Goal: Information Seeking & Learning: Learn about a topic

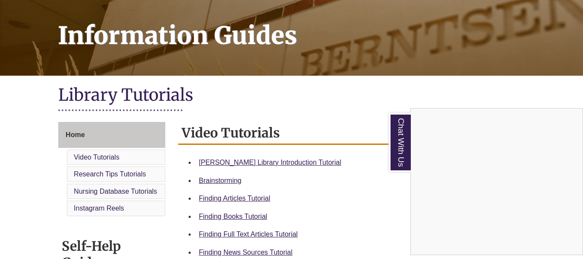
scroll to position [122, 0]
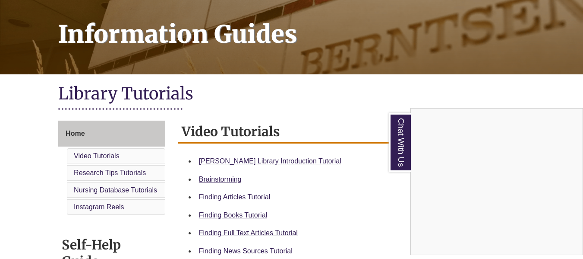
click at [240, 161] on div "Chat With Us" at bounding box center [291, 129] width 583 height 259
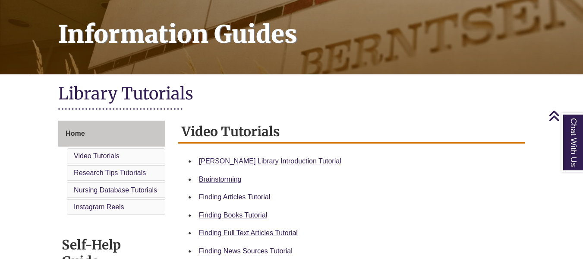
click at [253, 156] on div "Berntsen Library Introduction Tutorial" at bounding box center [358, 160] width 319 height 11
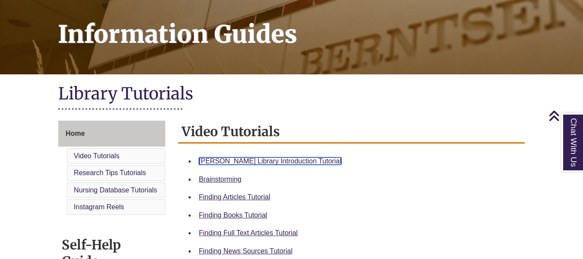
click at [250, 159] on link "Berntsen Library Introduction Tutorial" at bounding box center [270, 160] width 143 height 7
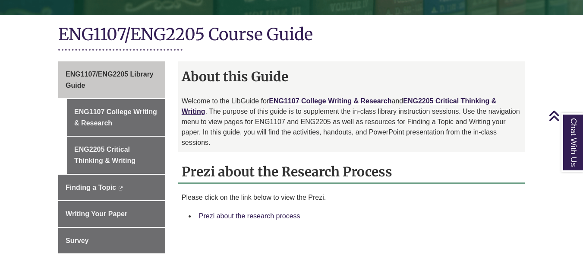
scroll to position [191, 0]
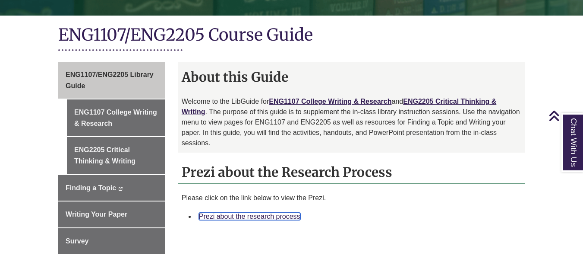
click at [263, 212] on link "Prezi about the research process" at bounding box center [249, 215] width 101 height 7
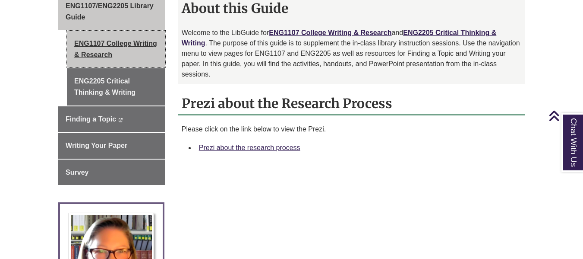
scroll to position [258, 0]
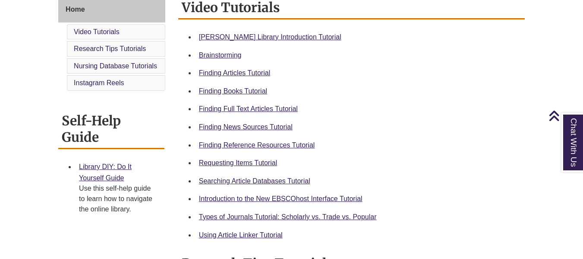
scroll to position [247, 0]
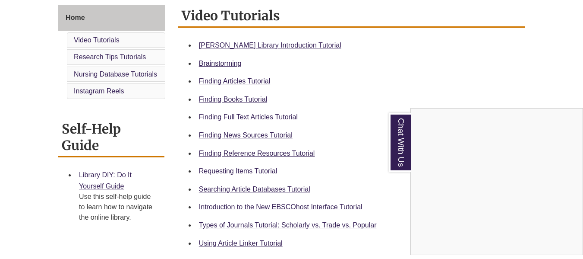
scroll to position [243, 0]
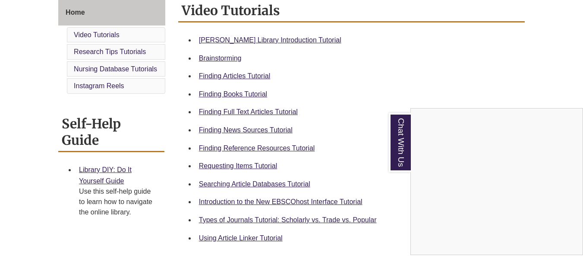
click at [206, 146] on div "Chat With Us" at bounding box center [291, 129] width 583 height 259
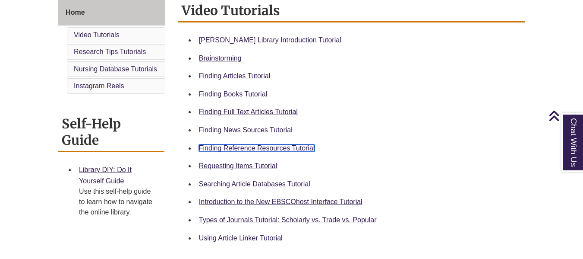
click at [205, 147] on link "Finding Reference Resources Tutorial" at bounding box center [257, 147] width 116 height 7
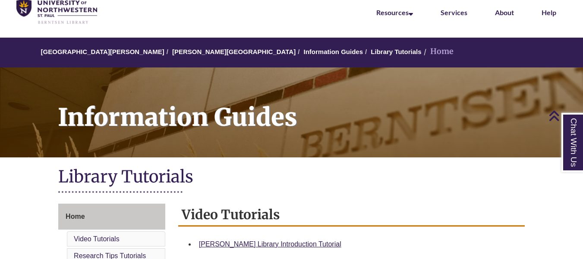
scroll to position [0, 0]
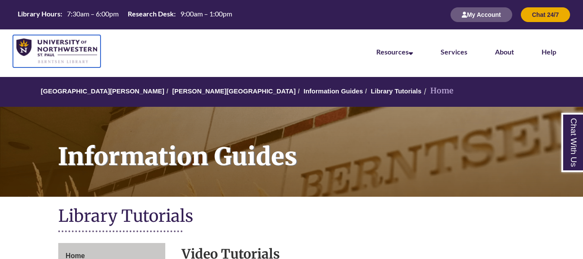
click at [56, 47] on img at bounding box center [56, 50] width 81 height 25
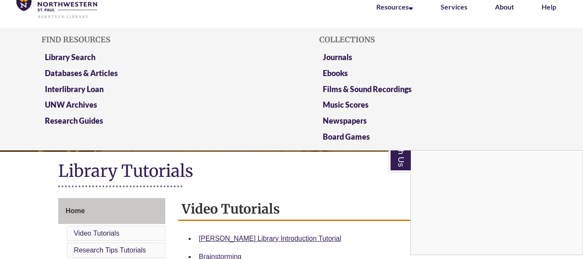
scroll to position [65, 0]
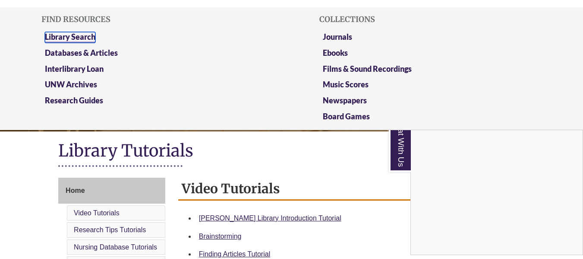
click at [79, 35] on link "Library Search" at bounding box center [70, 37] width 51 height 11
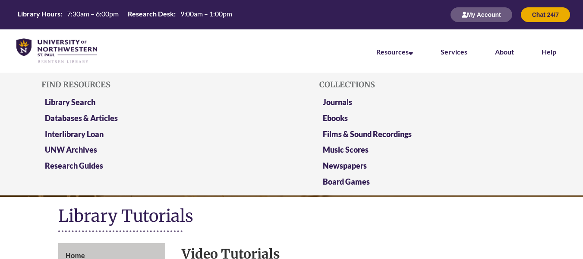
click at [120, 115] on li "Databases & Articles" at bounding box center [152, 120] width 222 height 16
click at [110, 115] on link "Databases & Articles" at bounding box center [81, 118] width 73 height 11
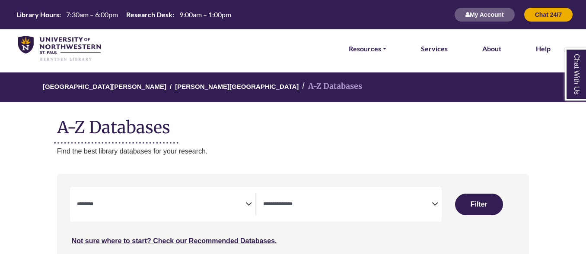
select select "Database Subject Filter"
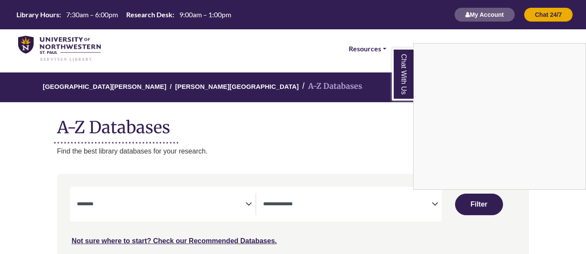
click at [346, 152] on div "Chat With Us" at bounding box center [293, 127] width 586 height 254
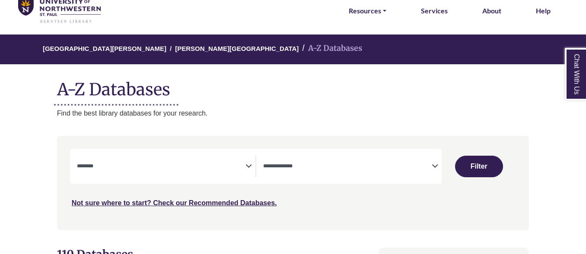
scroll to position [39, 0]
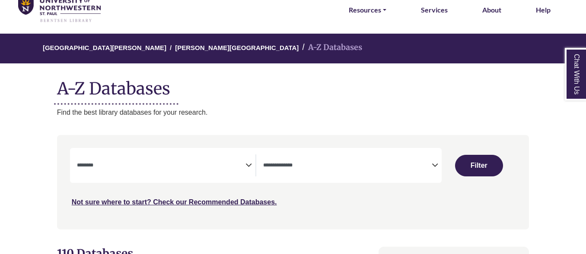
click at [295, 162] on span "Search filters" at bounding box center [347, 164] width 168 height 7
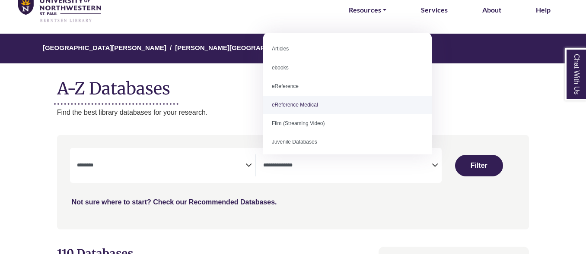
scroll to position [25, 0]
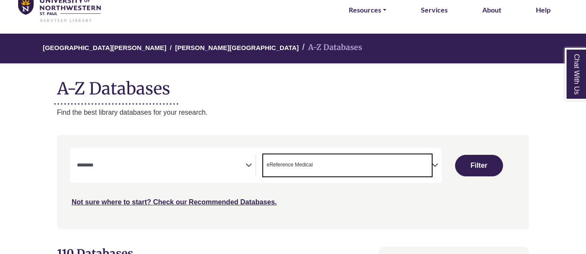
click at [289, 168] on span "eReference Medical" at bounding box center [289, 165] width 46 height 8
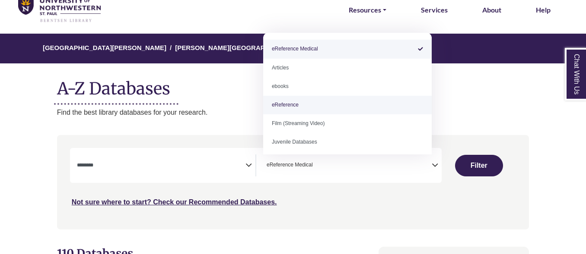
select select "*****"
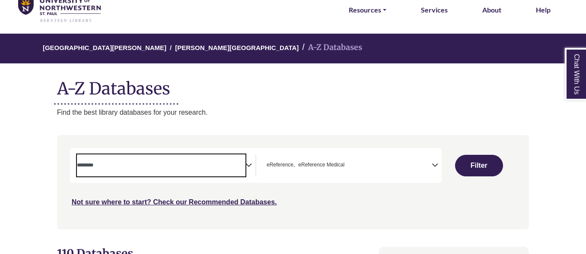
click at [199, 168] on textarea "Search" at bounding box center [161, 166] width 168 height 7
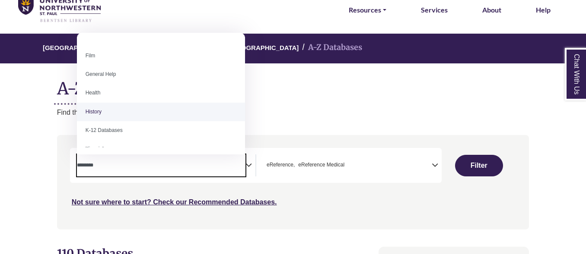
scroll to position [348, 0]
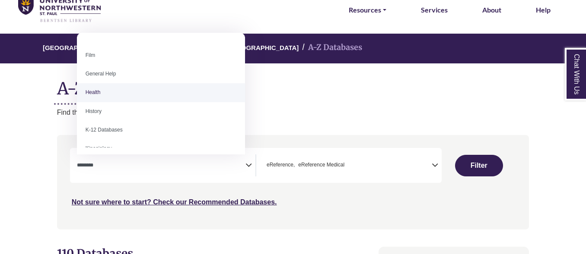
select select "*****"
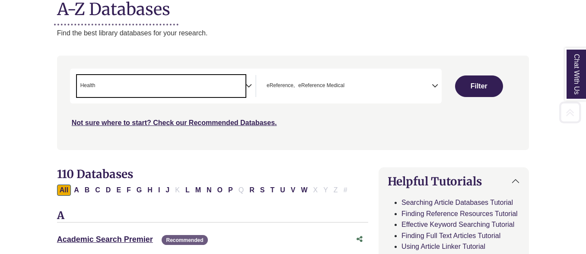
scroll to position [121, 0]
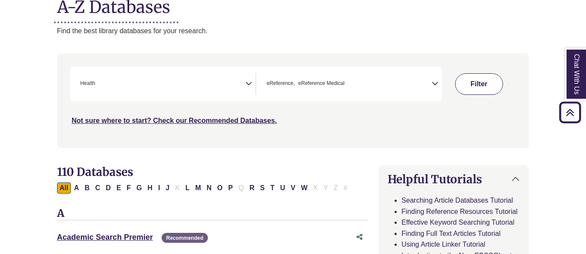
click at [476, 80] on button "Filter" at bounding box center [479, 84] width 48 height 22
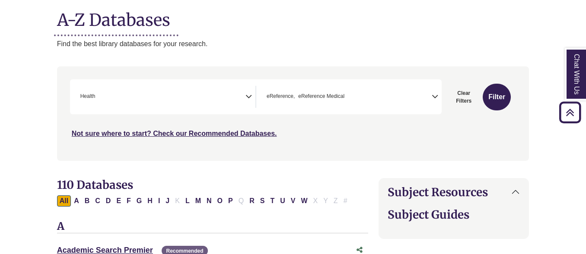
scroll to position [107, 0]
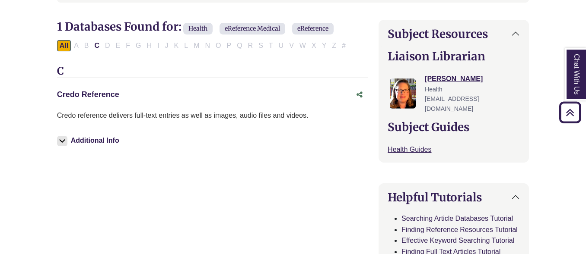
scroll to position [252, 0]
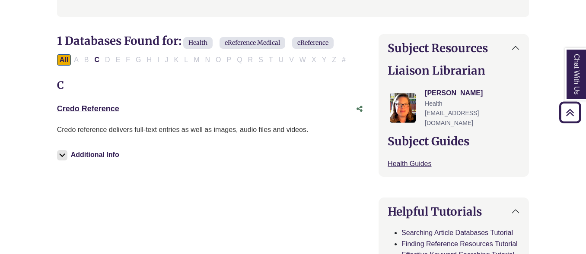
click at [105, 103] on div "Credo Reference This link opens in a new window" at bounding box center [204, 109] width 294 height 13
click at [106, 102] on div "Credo Reference This link opens in a new window" at bounding box center [212, 109] width 311 height 16
click at [102, 110] on link "Credo Reference This link opens in a new window" at bounding box center [88, 109] width 62 height 9
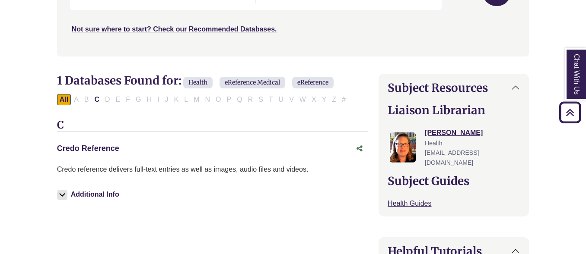
scroll to position [212, 0]
click at [102, 148] on link "Credo Reference This link opens in a new window" at bounding box center [88, 149] width 62 height 9
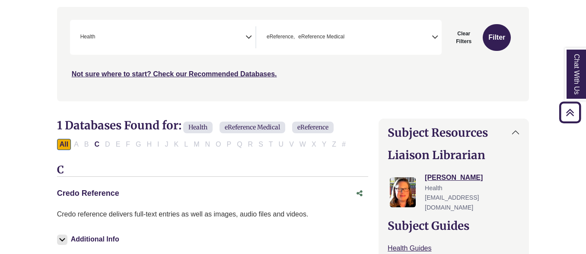
scroll to position [160, 0]
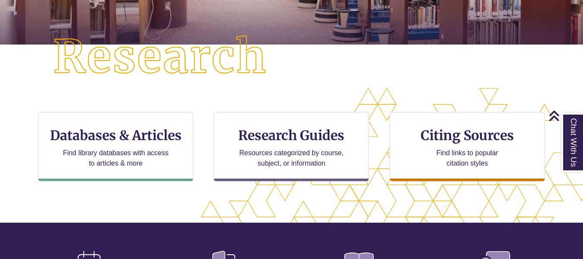
scroll to position [207, 0]
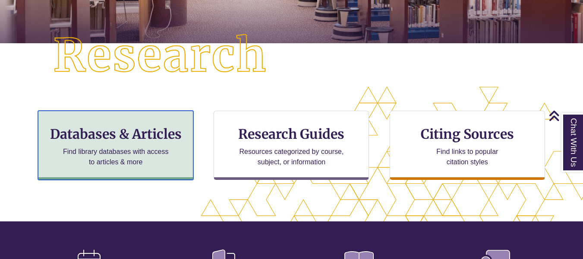
click at [137, 147] on p "Find library databases with access to articles & more" at bounding box center [116, 156] width 113 height 21
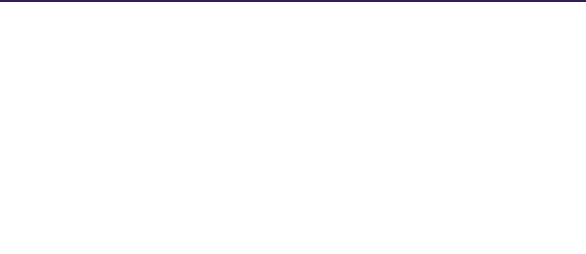
select select "Database Subject Filter"
select select "Database Types Filter"
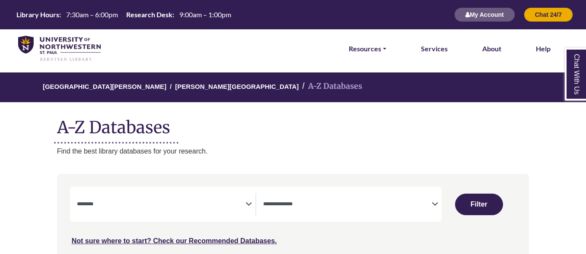
select select "Database Subject Filter"
select select "Database Types Filter"
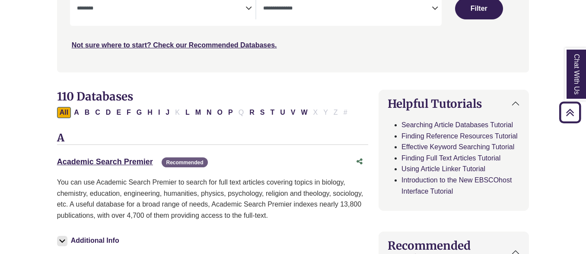
scroll to position [197, 0]
click at [128, 113] on button "F" at bounding box center [129, 112] width 10 height 11
select select "Database Subject Filter"
select select "Database Types Filter"
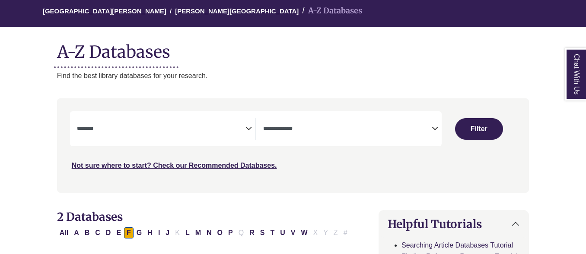
scroll to position [87, 0]
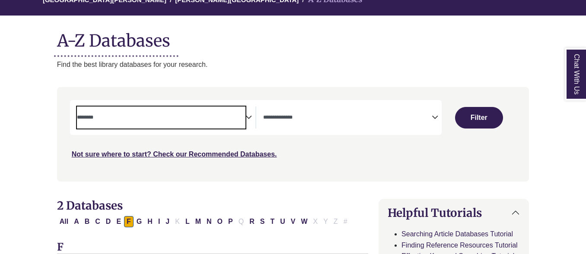
click at [114, 122] on textarea "Search" at bounding box center [161, 118] width 168 height 7
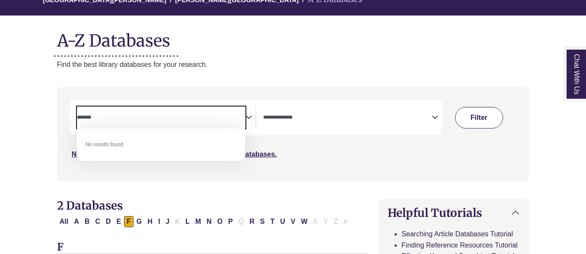
type textarea "*******"
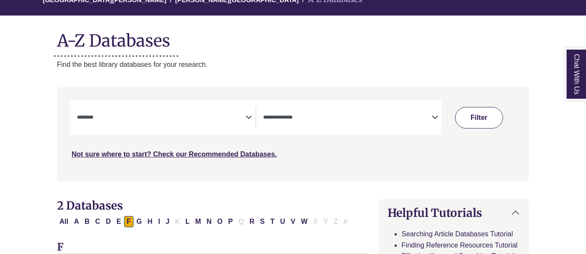
click at [483, 126] on button "Filter" at bounding box center [479, 118] width 48 height 22
select select "Database Subject Filter"
select select "Database Types Filter"
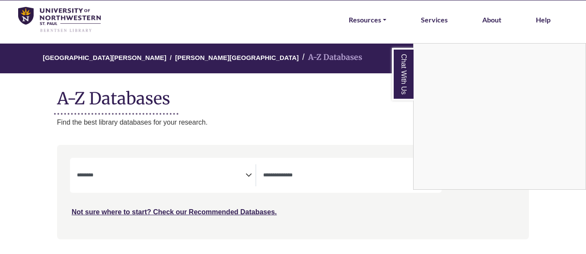
scroll to position [29, 0]
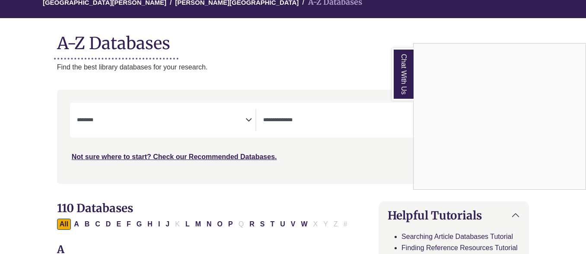
scroll to position [87, 0]
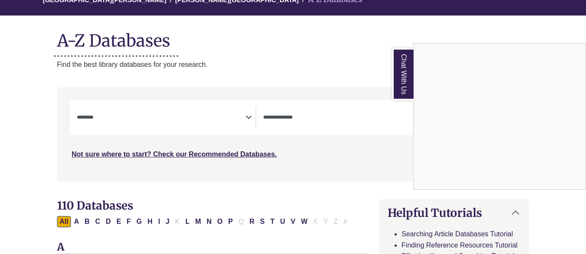
select select "Database Subject Filter"
select select "Database Types Filter"
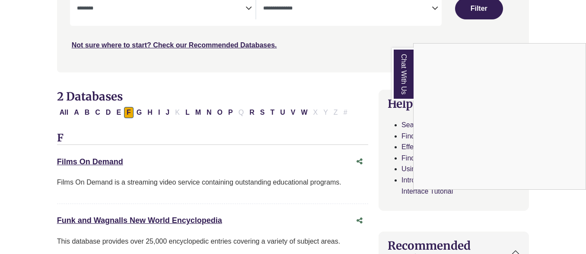
scroll to position [197, 0]
select select "Database Subject Filter"
select select "Database Types Filter"
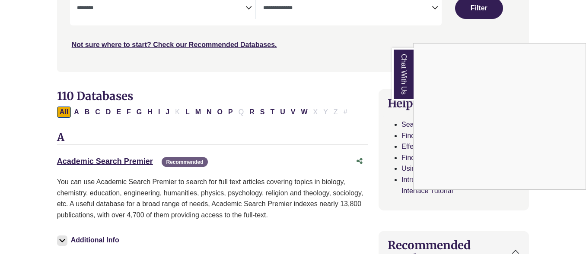
drag, startPoint x: 7, startPoint y: 9, endPoint x: 31, endPoint y: 92, distance: 86.8
click at [31, 92] on div "Chat With Us" at bounding box center [293, 127] width 586 height 254
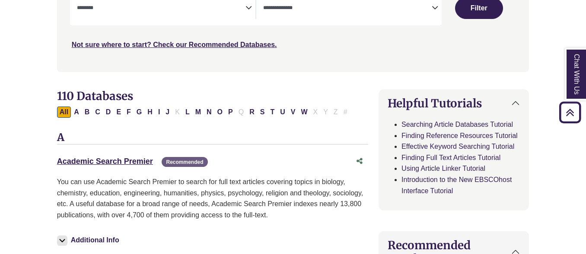
scroll to position [0, 0]
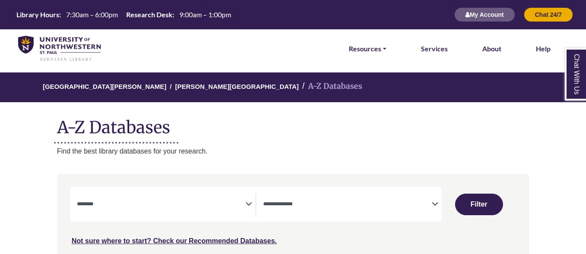
click at [86, 127] on h1 "A-Z Databases" at bounding box center [293, 124] width 472 height 26
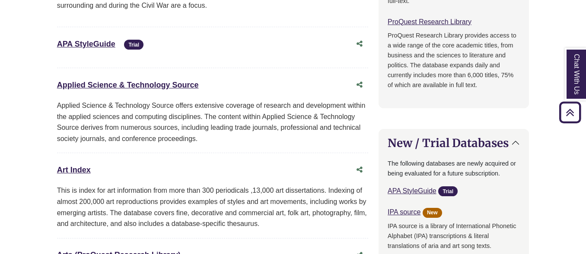
scroll to position [587, 0]
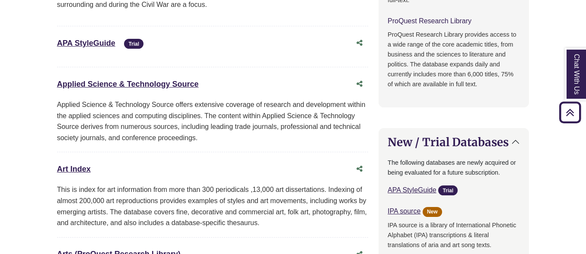
click at [416, 19] on link "ProQuest Research Library This link opens in a new window" at bounding box center [429, 20] width 84 height 7
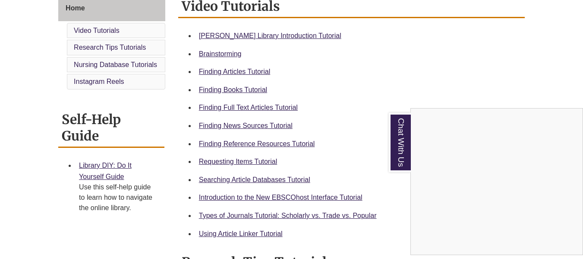
scroll to position [254, 0]
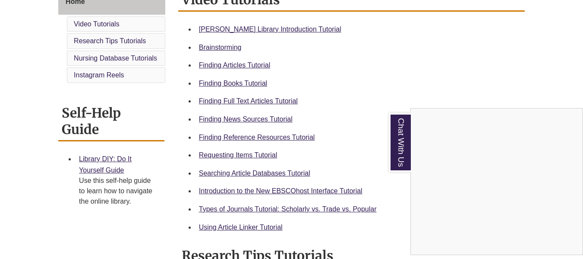
click at [244, 118] on div "Chat With Us" at bounding box center [291, 129] width 583 height 259
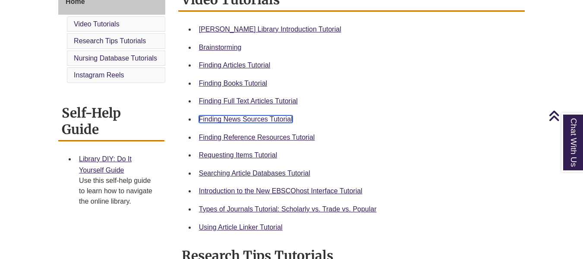
click at [244, 118] on link "Finding News Sources Tutorial" at bounding box center [246, 118] width 94 height 7
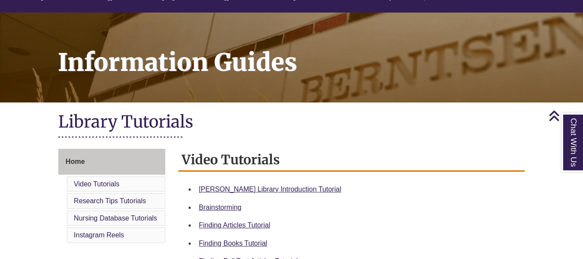
scroll to position [0, 0]
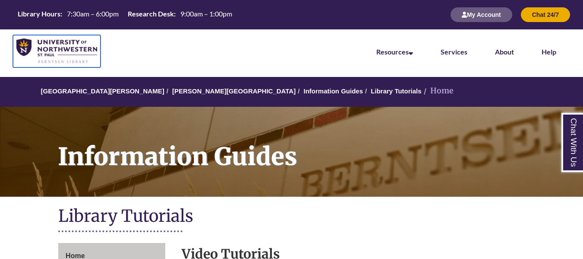
click at [52, 41] on img at bounding box center [56, 50] width 81 height 25
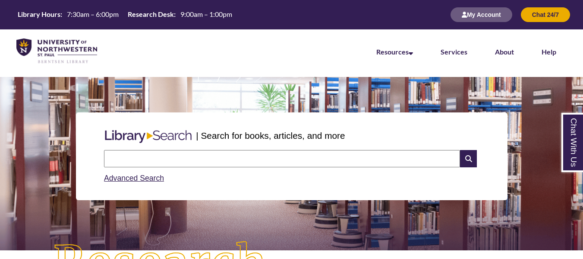
click at [149, 157] on input "text" at bounding box center [282, 158] width 356 height 17
type input "*******"
click at [467, 157] on icon at bounding box center [468, 158] width 16 height 17
